Goal: Use online tool/utility: Utilize a website feature to perform a specific function

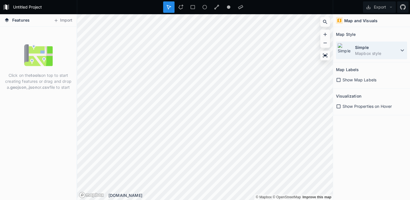
click at [404, 50] on icon at bounding box center [402, 50] width 7 height 7
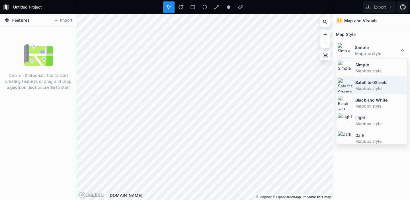
click at [370, 85] on dt "Satellite-Streets" at bounding box center [381, 83] width 51 height 6
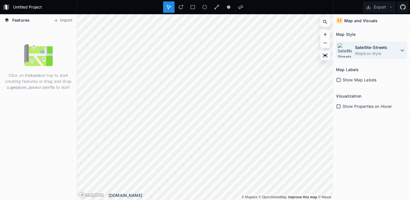
click at [400, 49] on icon at bounding box center [402, 50] width 7 height 7
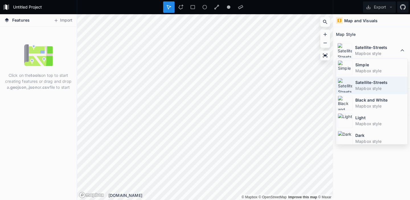
click at [371, 86] on dd "Mapbox style" at bounding box center [381, 89] width 51 height 6
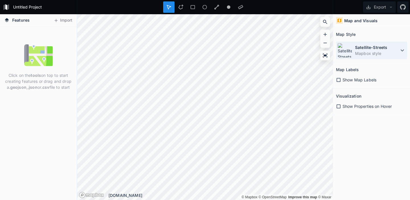
click at [402, 49] on icon at bounding box center [402, 50] width 7 height 7
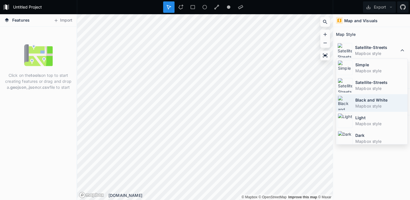
click at [377, 112] on div "Black and White Mapbox style" at bounding box center [372, 121] width 71 height 18
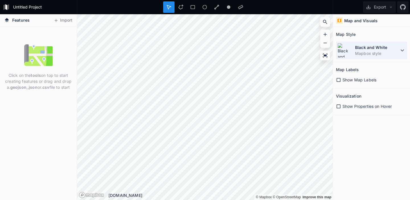
click at [402, 52] on icon at bounding box center [402, 50] width 7 height 7
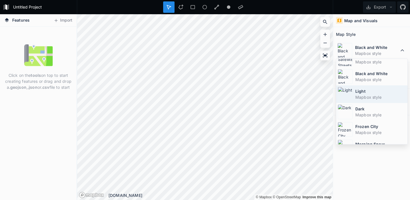
scroll to position [38, 0]
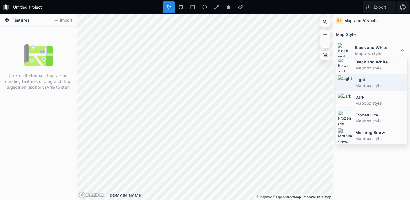
click at [375, 127] on div "Frozen City Mapbox style" at bounding box center [372, 136] width 71 height 18
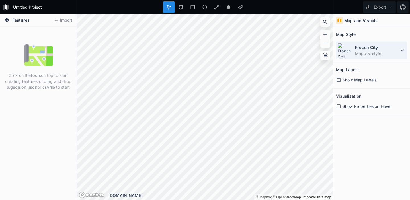
click at [396, 48] on dt "Frozen City" at bounding box center [377, 47] width 44 height 6
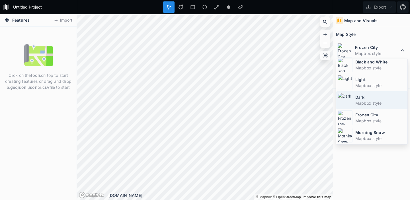
click at [369, 135] on dt "Morning Snow" at bounding box center [381, 133] width 51 height 6
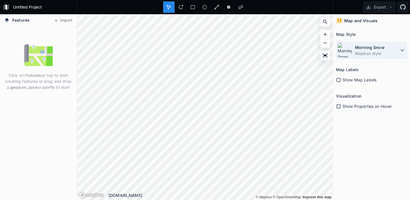
click at [396, 56] on dd "Mapbox style" at bounding box center [377, 53] width 44 height 6
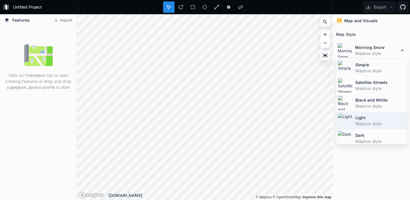
click at [373, 123] on dd "Mapbox style" at bounding box center [381, 124] width 51 height 6
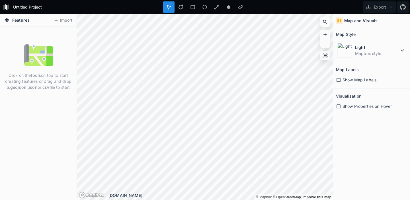
click at [18, 20] on span "Features" at bounding box center [20, 20] width 17 height 6
click at [340, 81] on icon at bounding box center [338, 80] width 5 height 5
click at [341, 107] on icon at bounding box center [339, 107] width 4 height 4
